Goal: Information Seeking & Learning: Learn about a topic

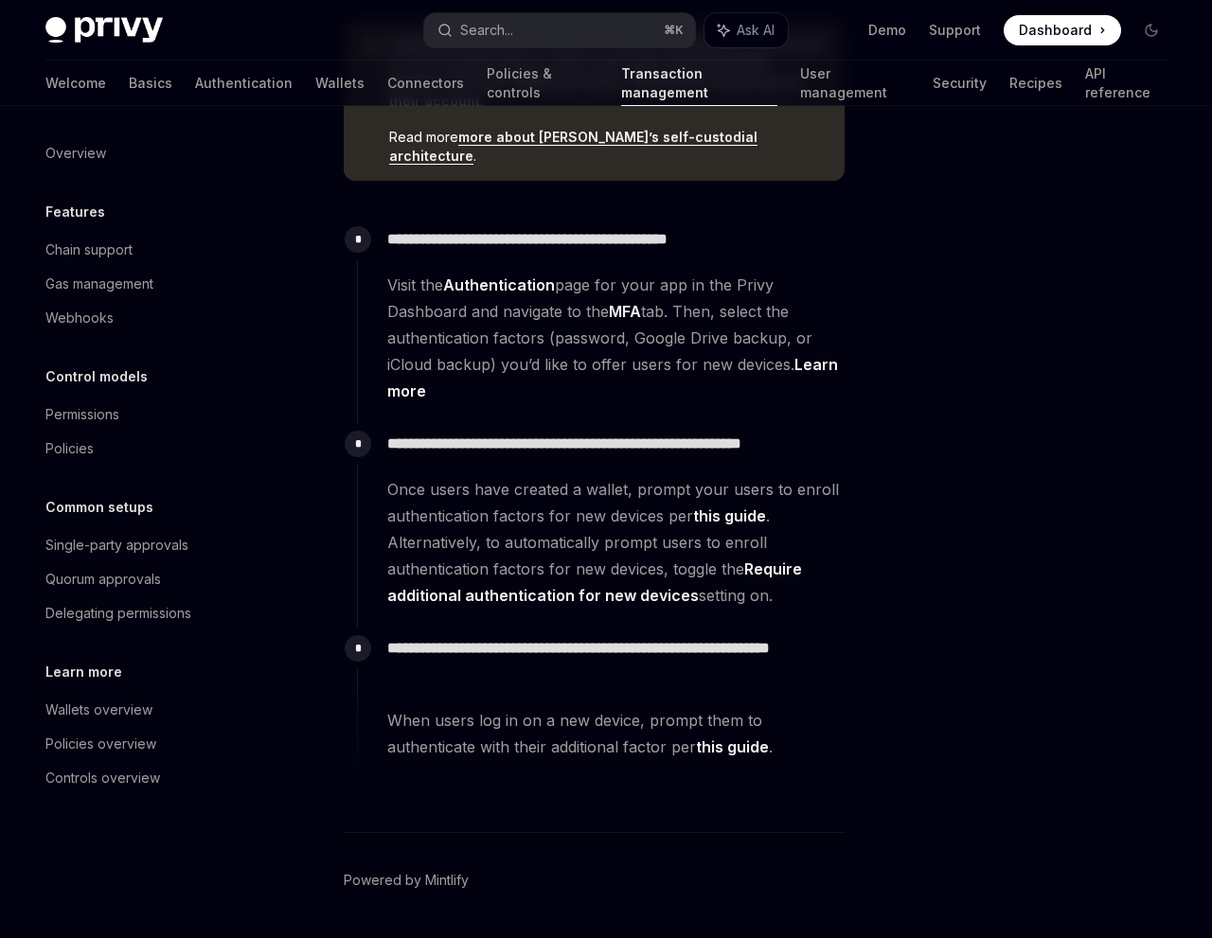
scroll to position [566, 0]
click at [593, 570] on div "**********" at bounding box center [600, 524] width 487 height 204
click at [573, 558] on strong "Require additional authentication for new devices" at bounding box center [594, 580] width 415 height 45
click at [876, 515] on div "Overview OpenAI Open in ChatGPT OpenAI Open in ChatGPT Once a user has created …" at bounding box center [605, 267] width 1151 height 1455
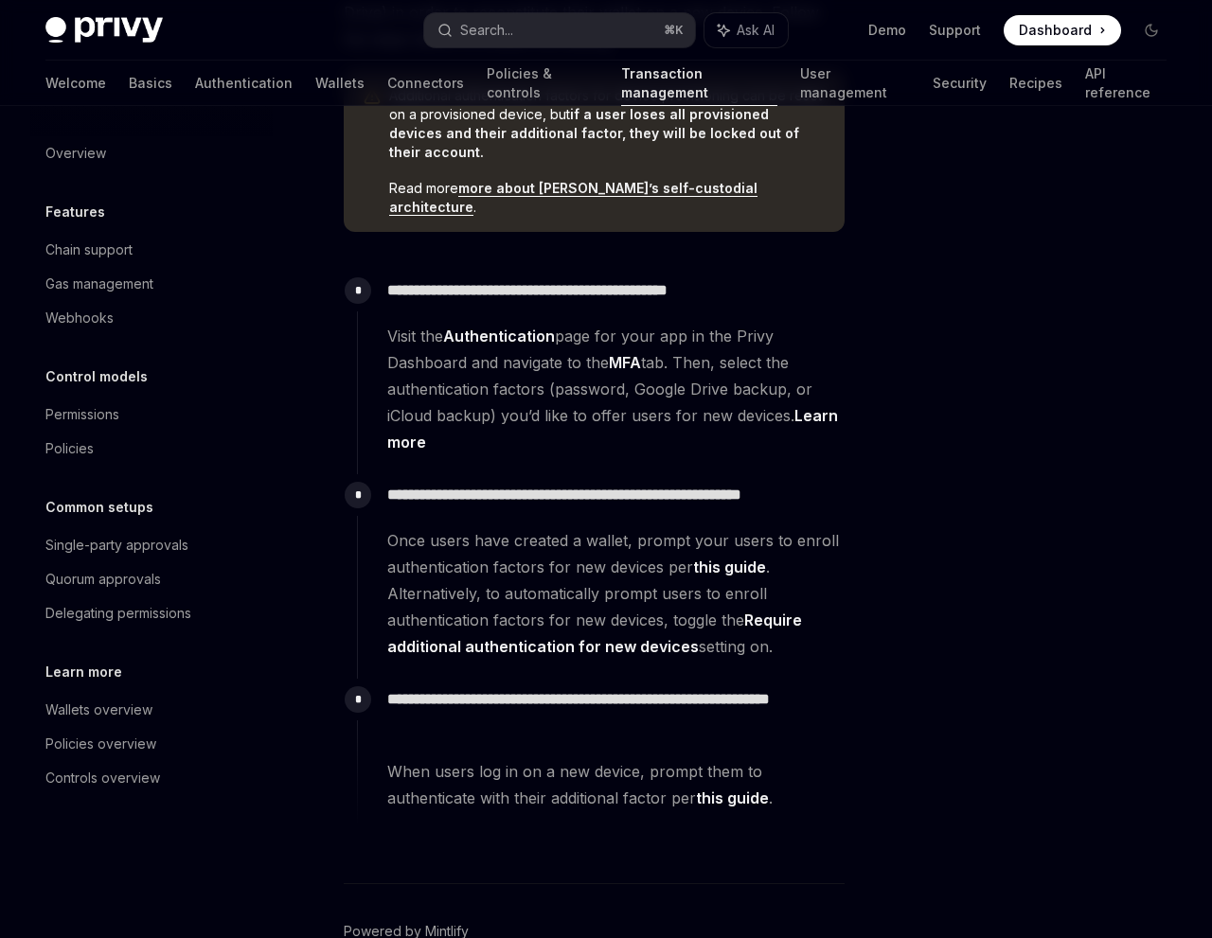
scroll to position [0, 0]
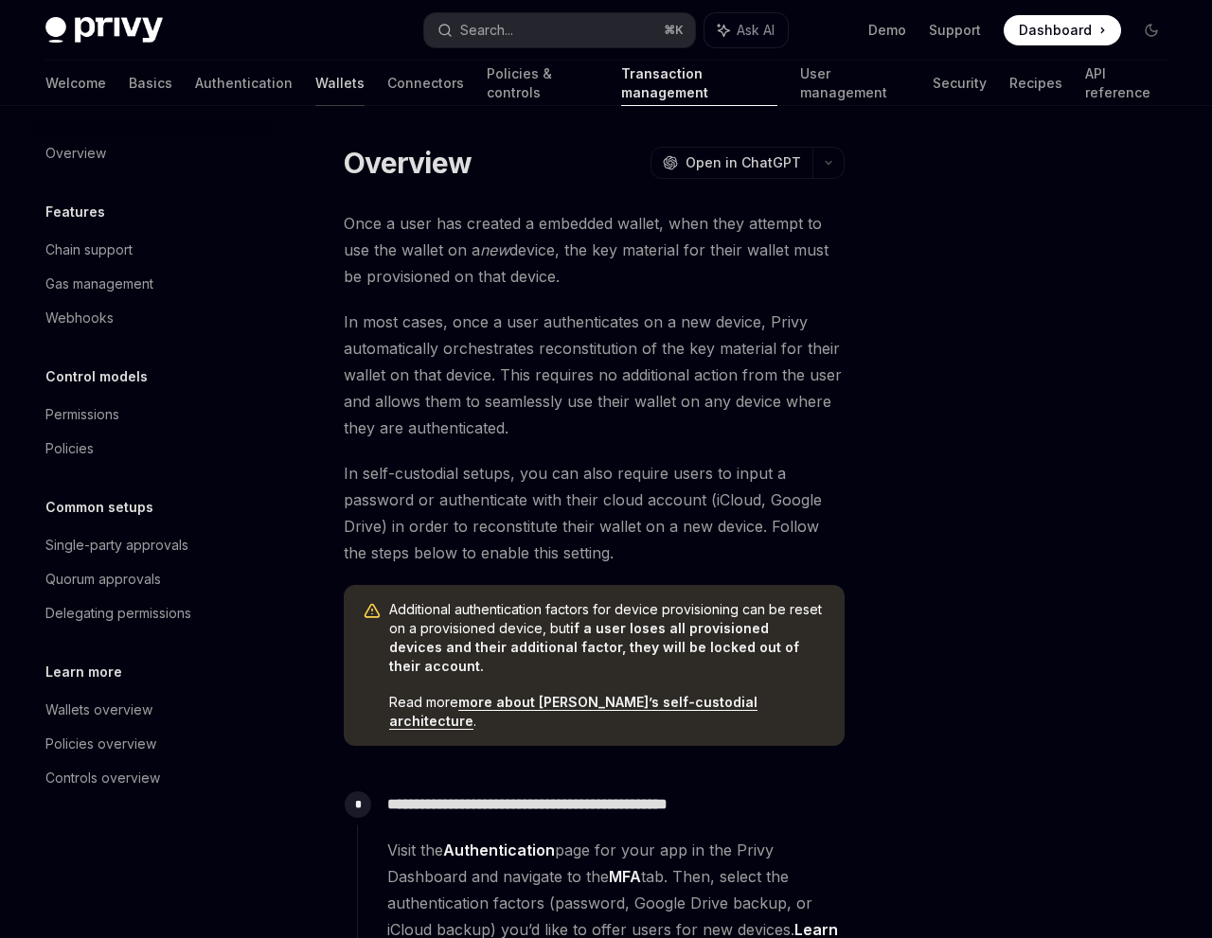
click at [315, 82] on link "Wallets" at bounding box center [339, 83] width 49 height 45
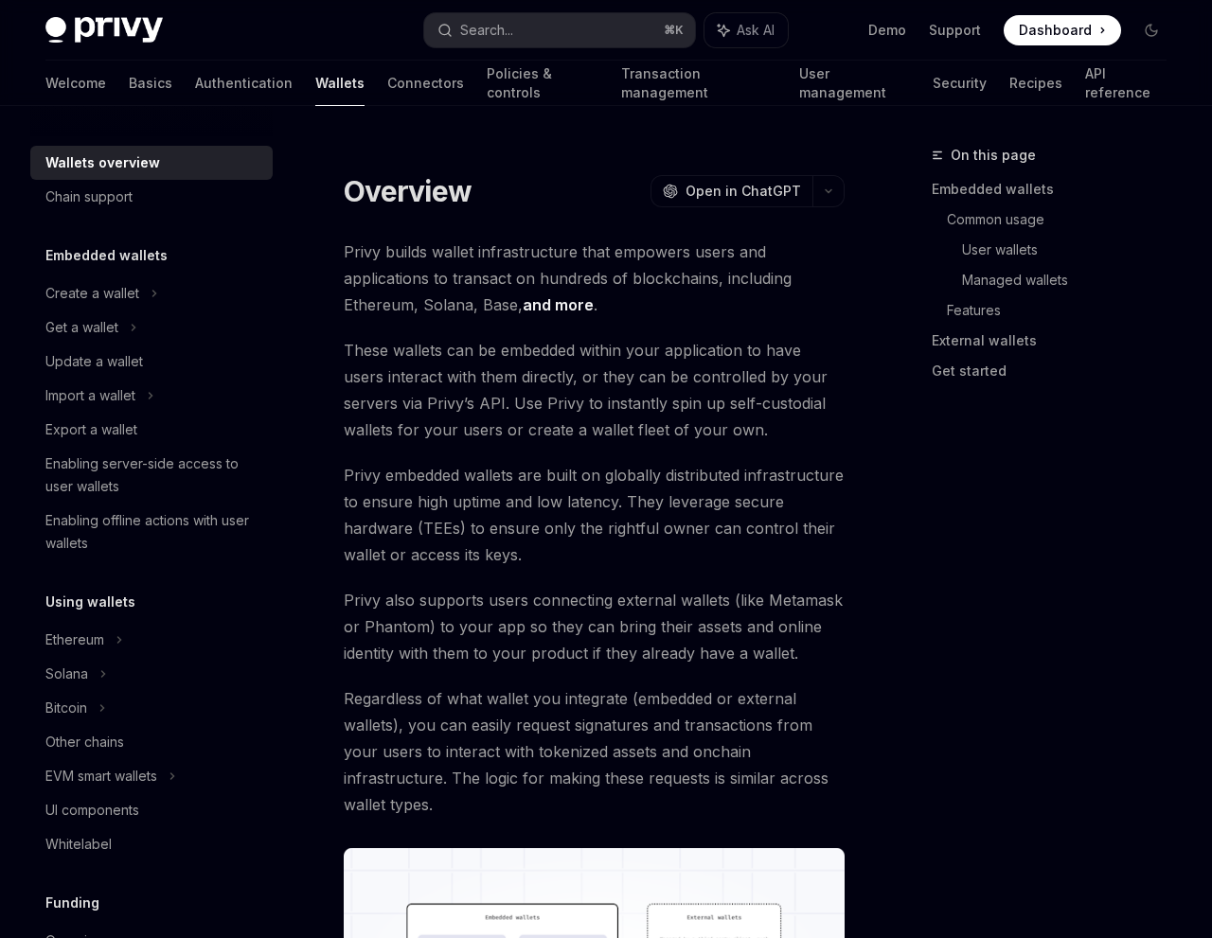
type textarea "*"
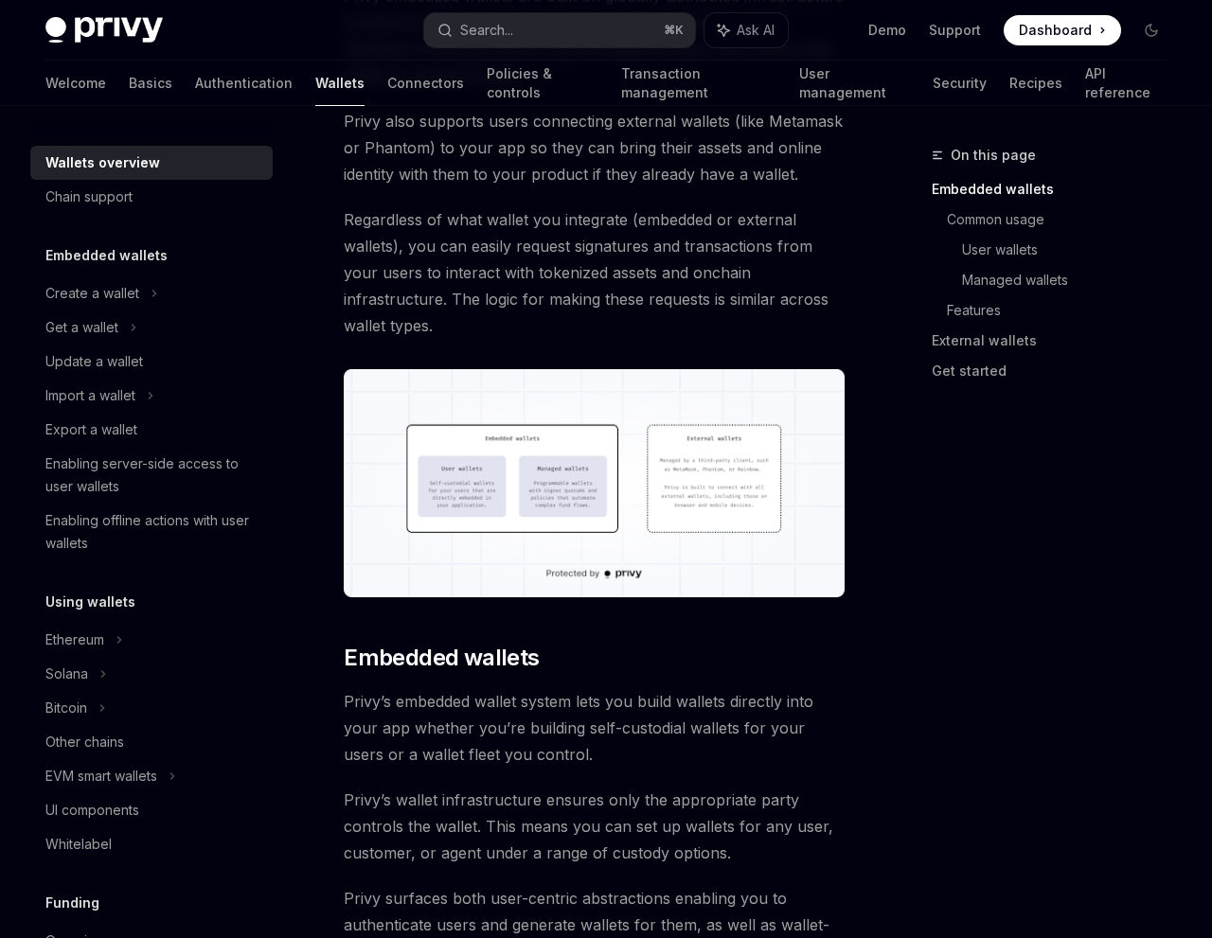
click at [998, 648] on div "On this page Embedded wallets Common usage User wallets Managed wallets Feature…" at bounding box center [1038, 541] width 288 height 794
